Goal: Task Accomplishment & Management: Manage account settings

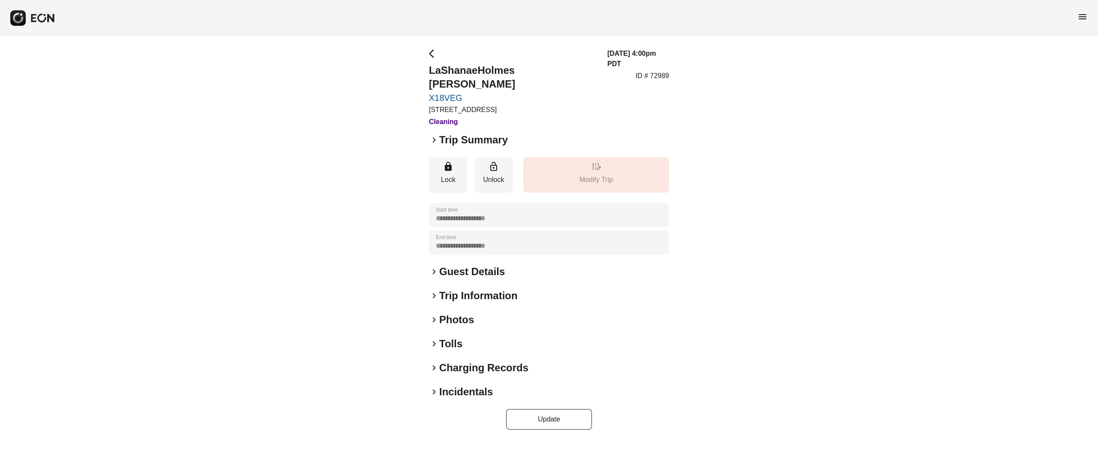
click at [470, 385] on h2 "Incidentals" at bounding box center [466, 392] width 54 height 14
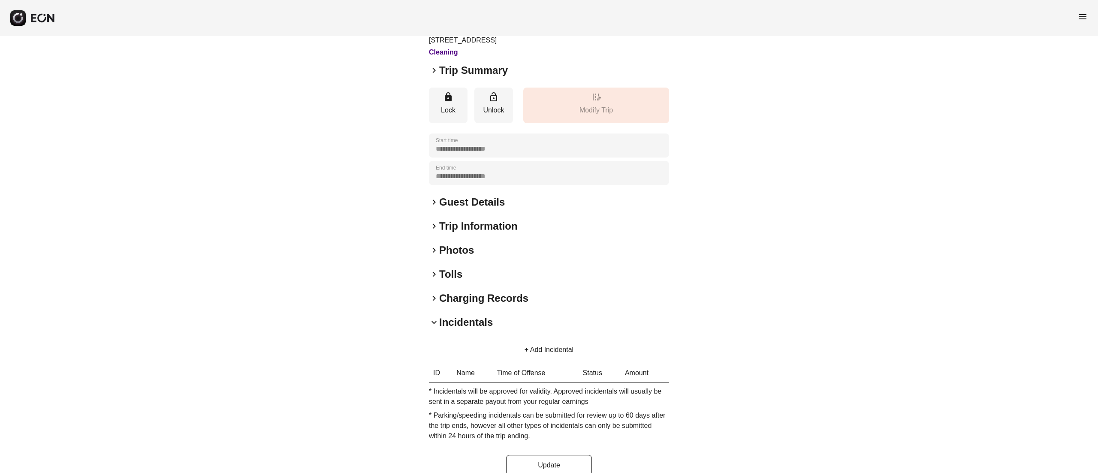
scroll to position [70, 0]
click at [533, 338] on button "+ Add Incidental" at bounding box center [548, 348] width 69 height 21
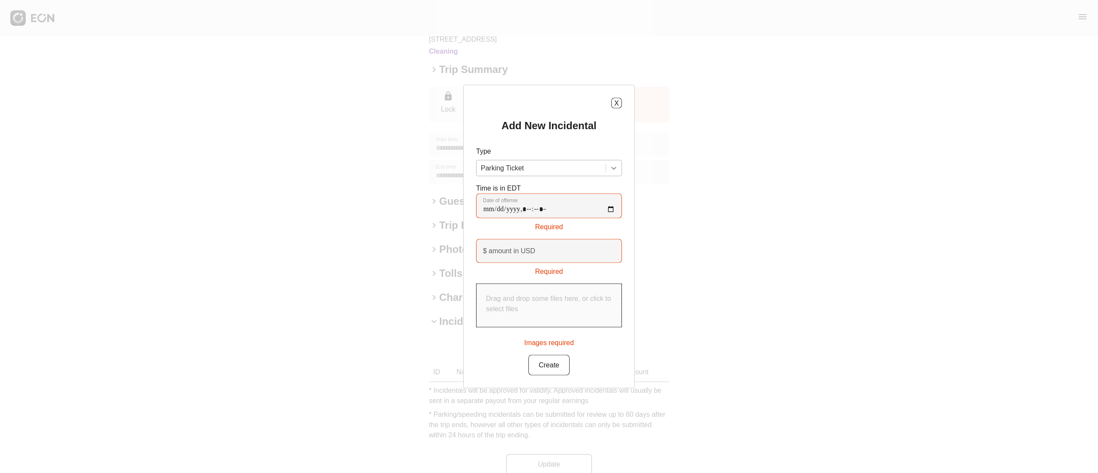
click at [606, 161] on div at bounding box center [613, 167] width 15 height 15
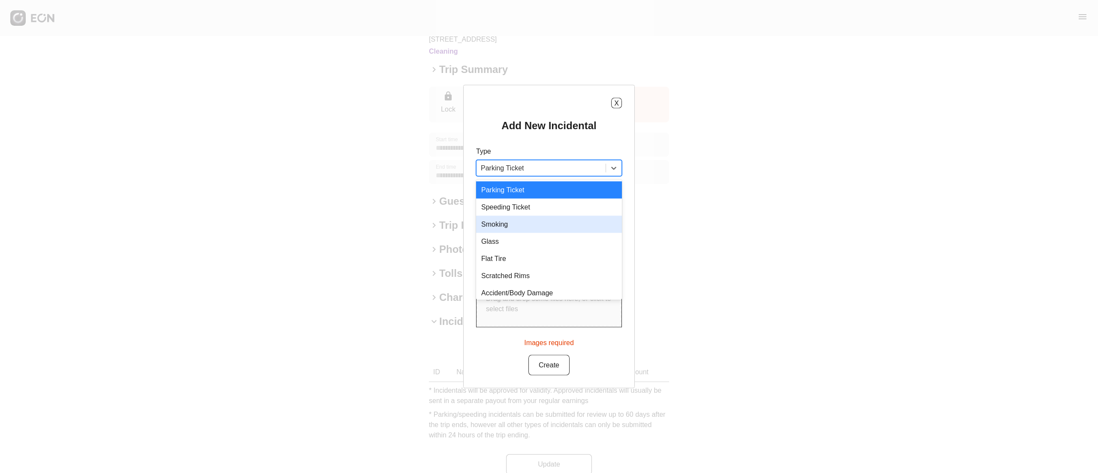
click at [554, 226] on div "Smoking" at bounding box center [549, 224] width 146 height 17
type USD "***"
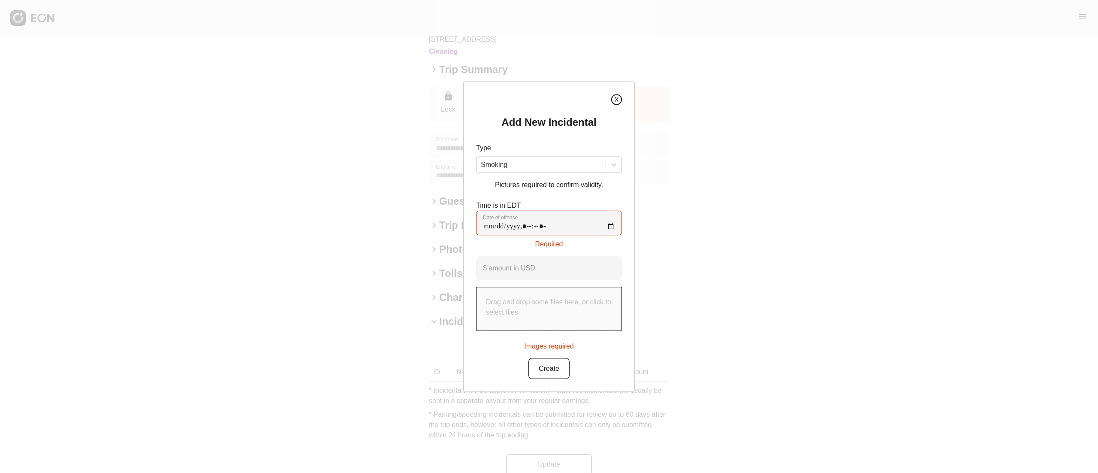
click at [618, 95] on button "X" at bounding box center [616, 99] width 11 height 11
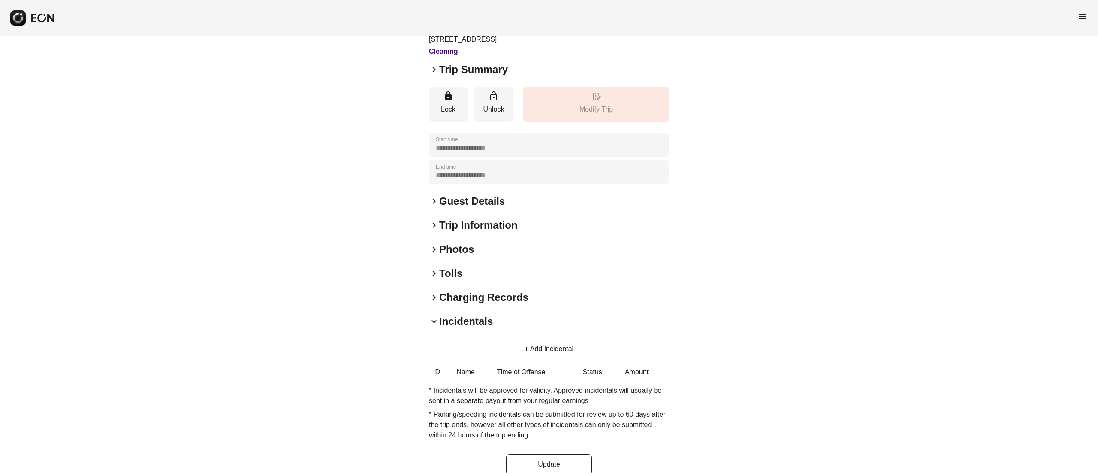
scroll to position [0, 0]
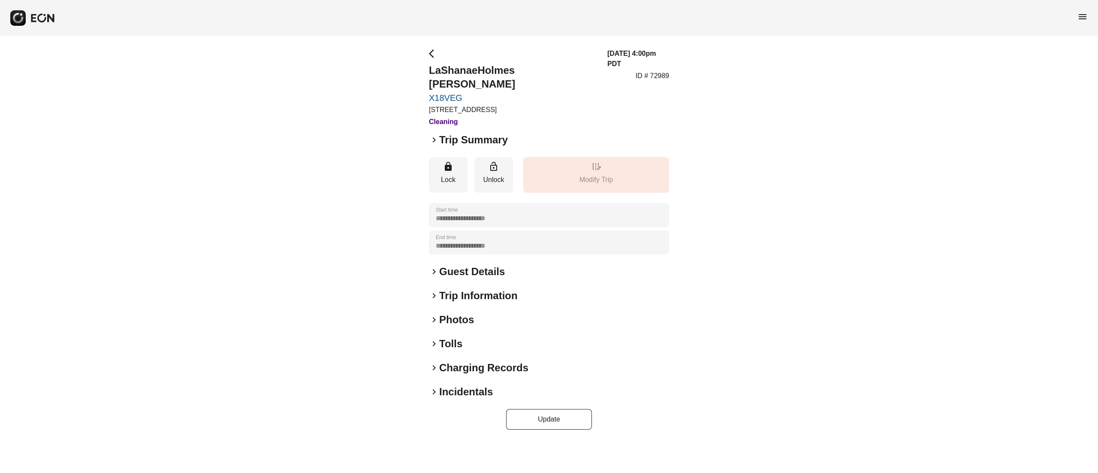
click at [479, 385] on h2 "Incidentals" at bounding box center [466, 392] width 54 height 14
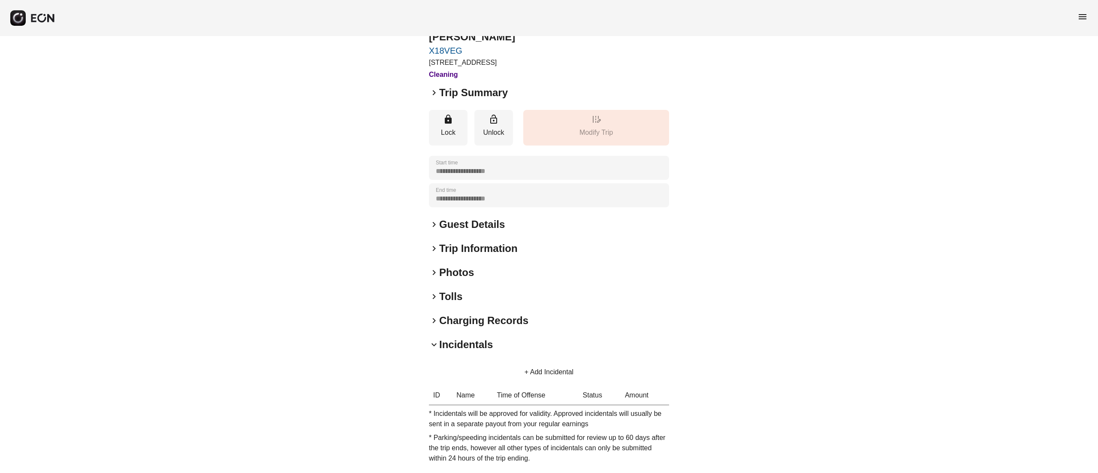
scroll to position [70, 0]
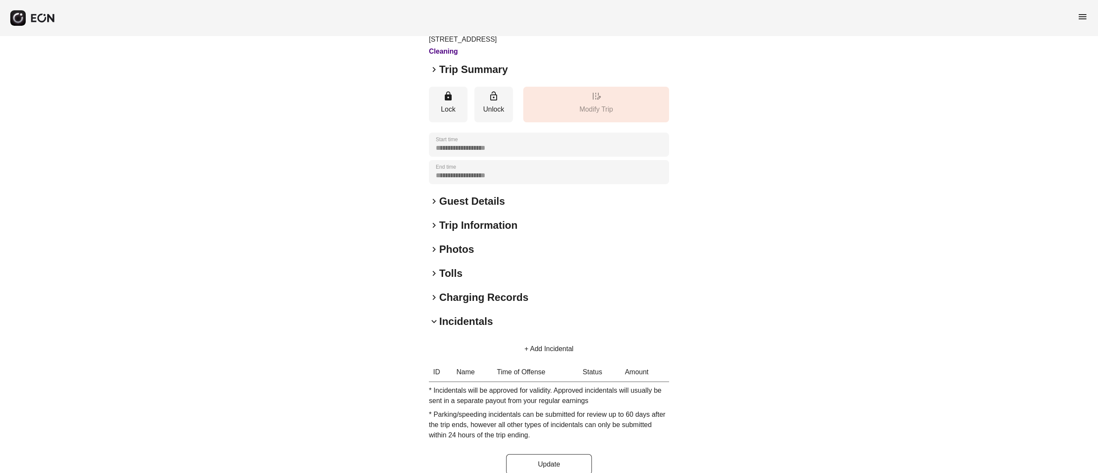
click at [533, 338] on button "+ Add Incidental" at bounding box center [548, 348] width 69 height 21
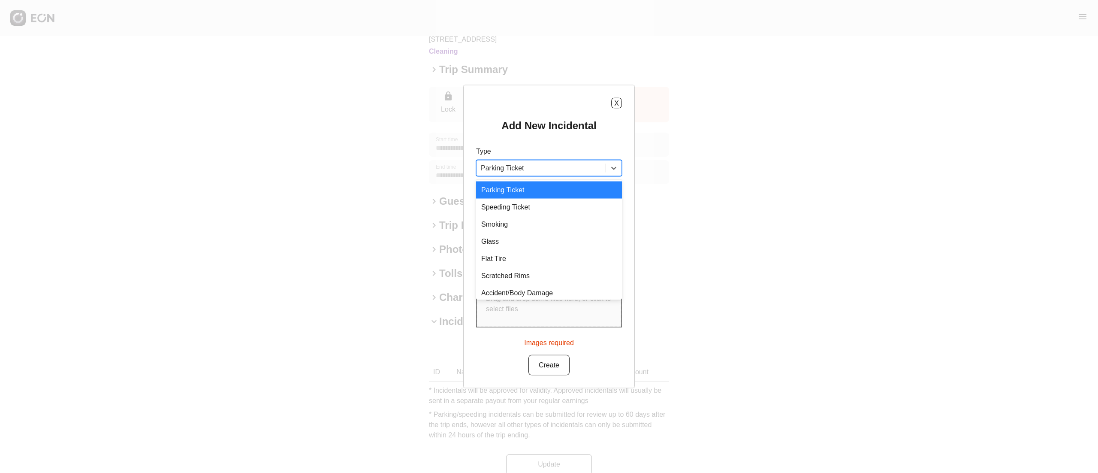
click at [596, 173] on div at bounding box center [541, 168] width 121 height 12
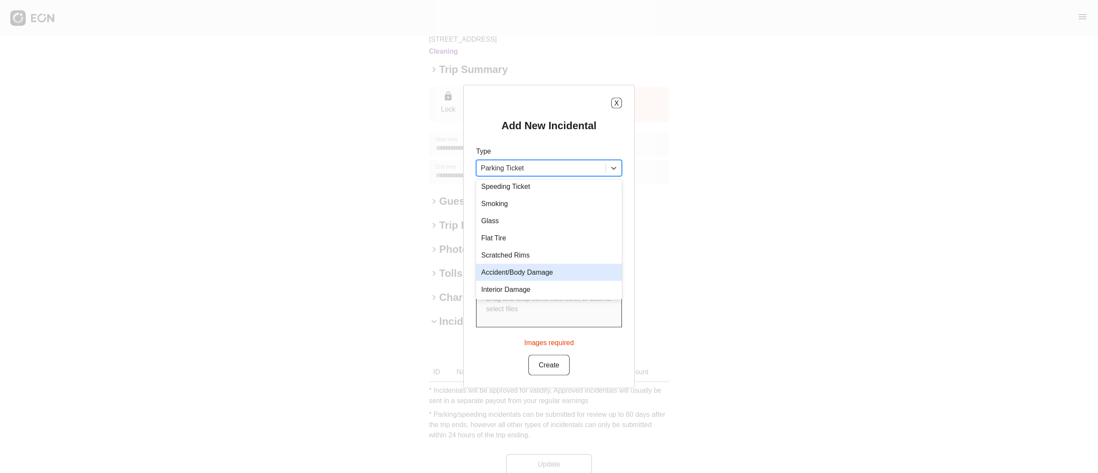
scroll to position [0, 0]
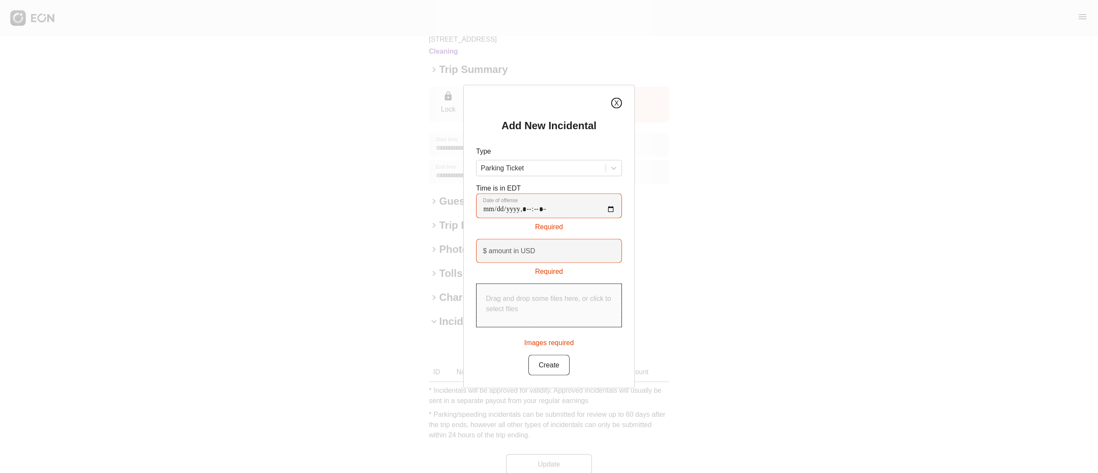
click at [618, 101] on button "X" at bounding box center [616, 103] width 11 height 11
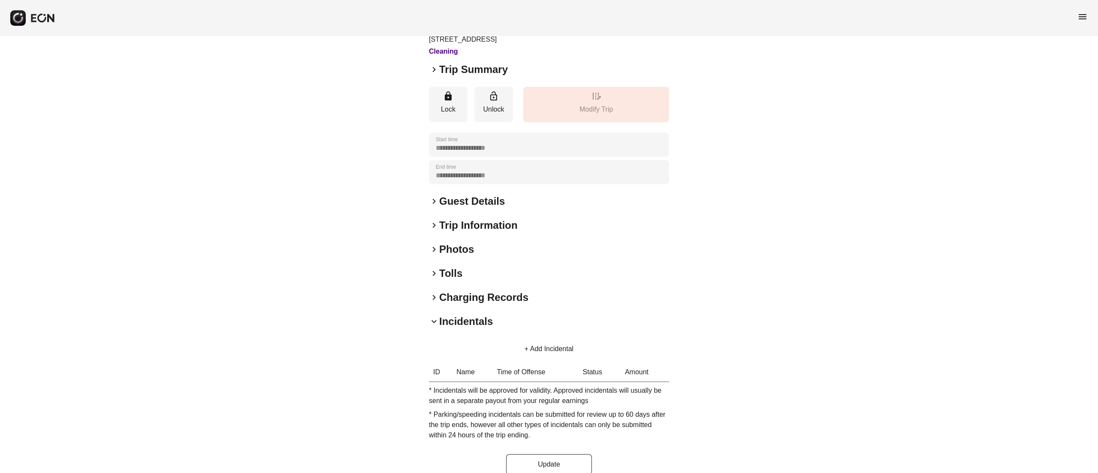
click at [618, 101] on div "edit_road Modify Trip" at bounding box center [596, 105] width 146 height 36
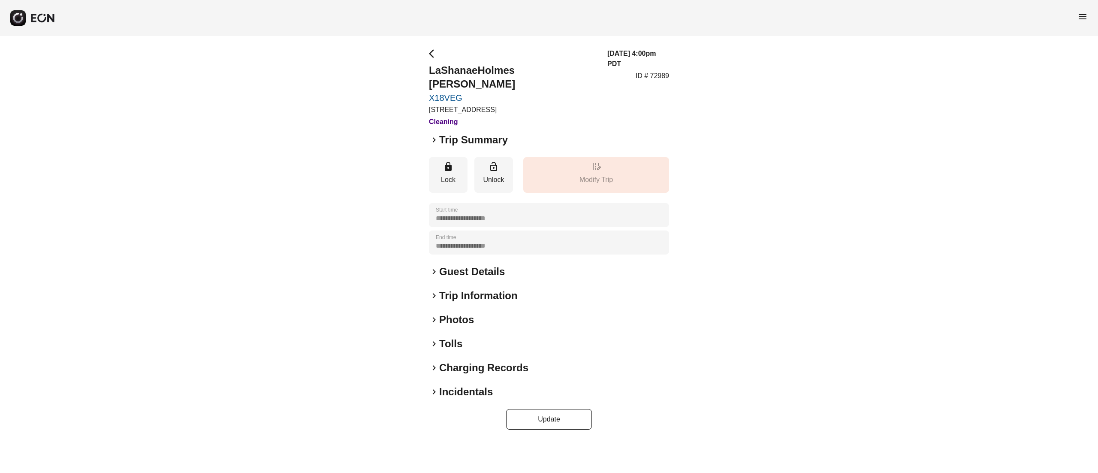
click at [478, 265] on h2 "Guest Details" at bounding box center [472, 272] width 66 height 14
